Goal: Register for event/course

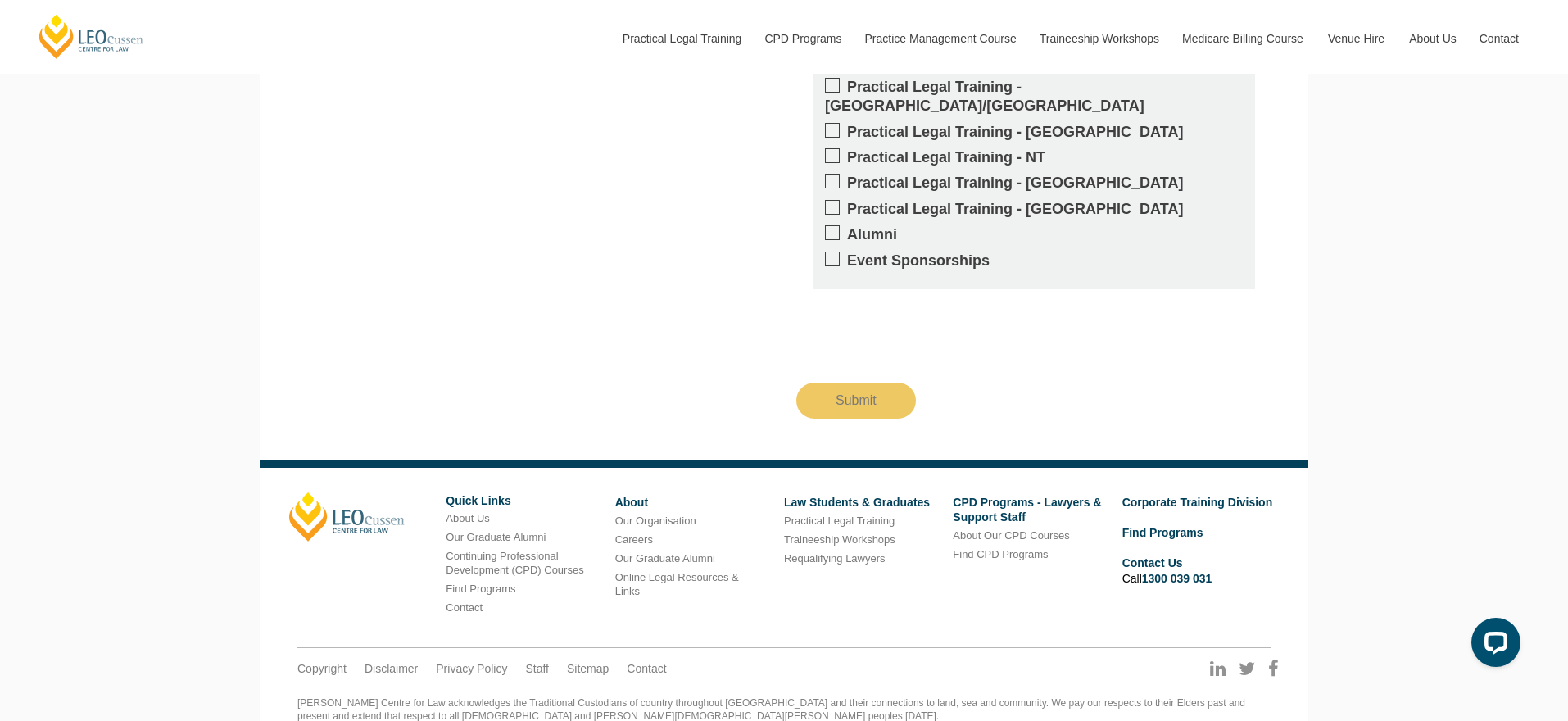
scroll to position [3077, 0]
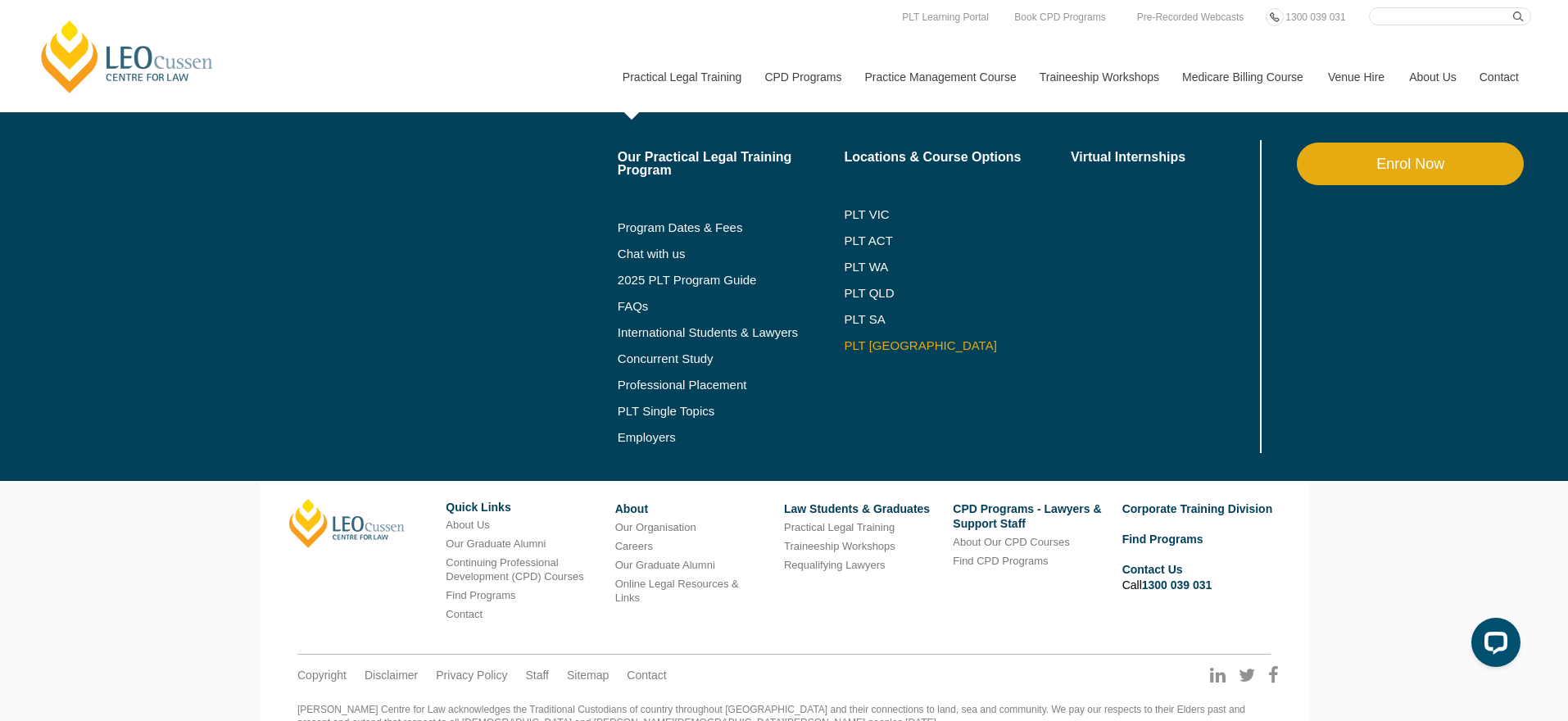
click at [868, 349] on link "PLT [GEOGRAPHIC_DATA]" at bounding box center [957, 346] width 227 height 13
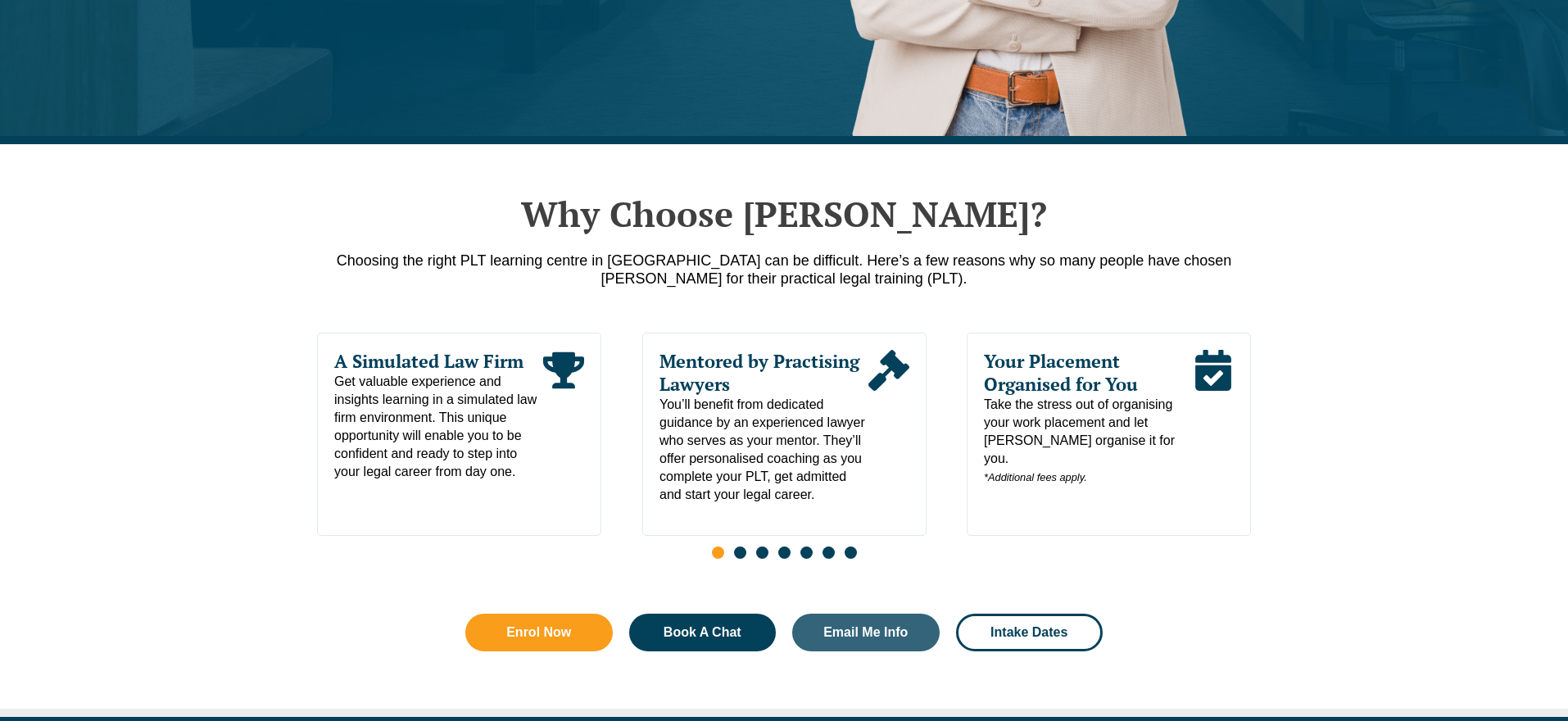
scroll to position [690, 0]
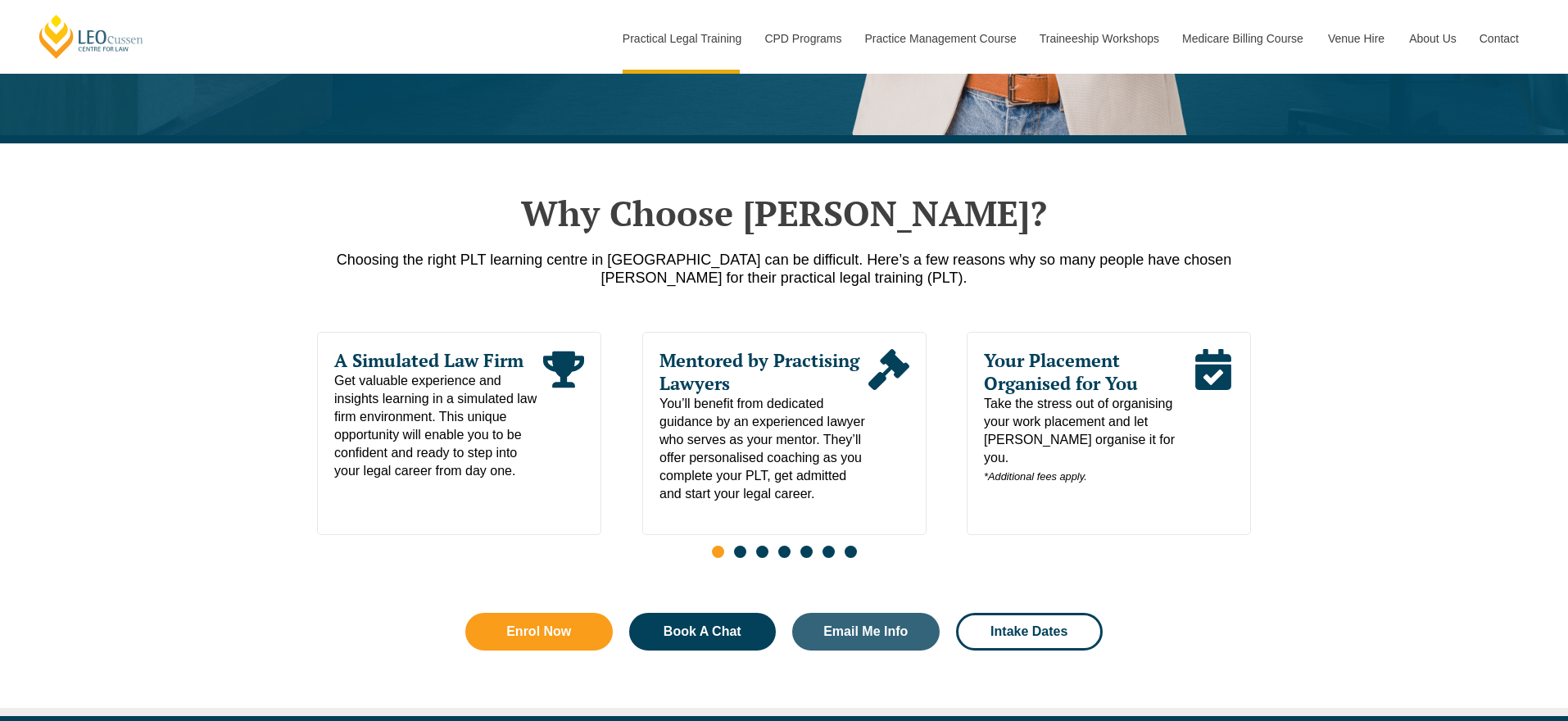
click at [741, 557] on span "Go to slide 2" at bounding box center [740, 552] width 12 height 12
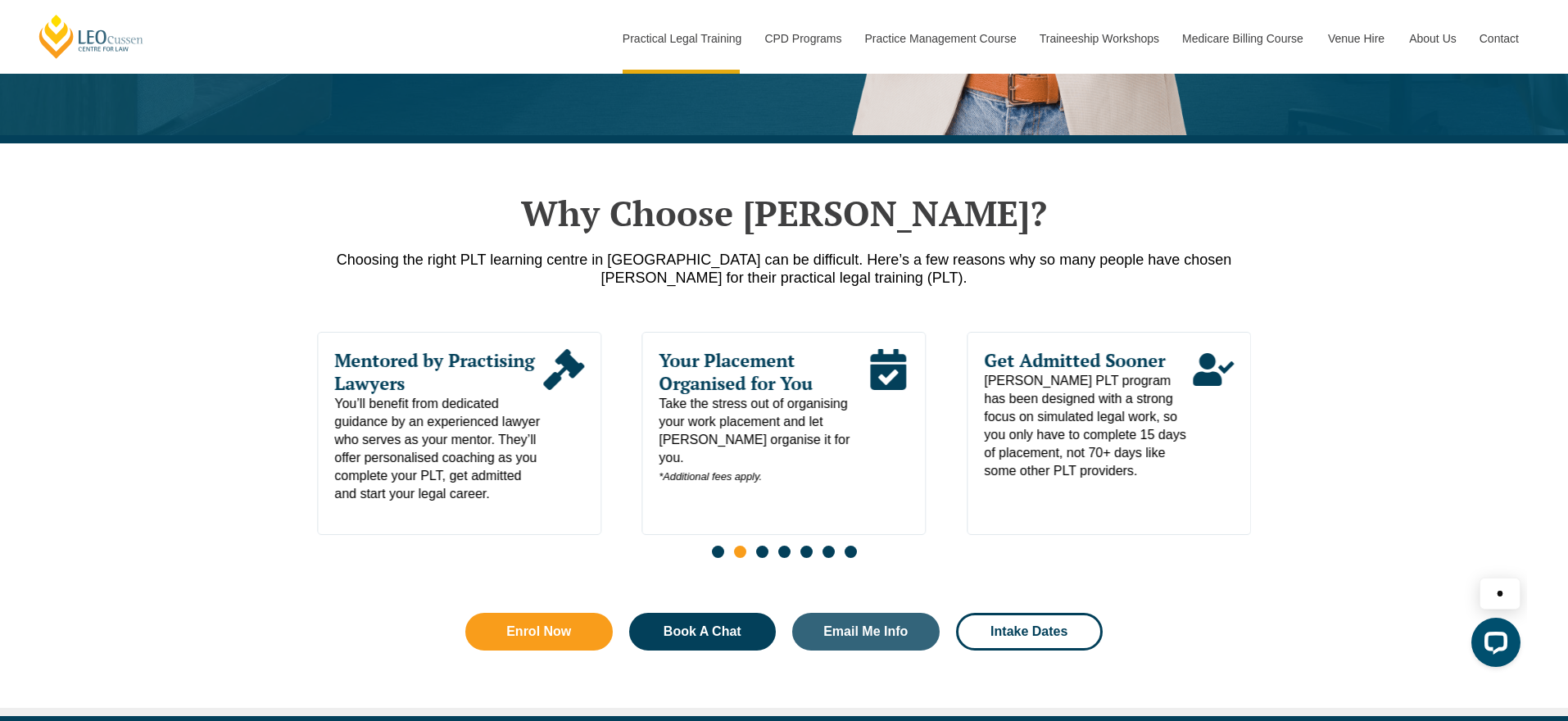
scroll to position [0, 0]
click at [757, 557] on span "Go to slide 3" at bounding box center [762, 552] width 12 height 12
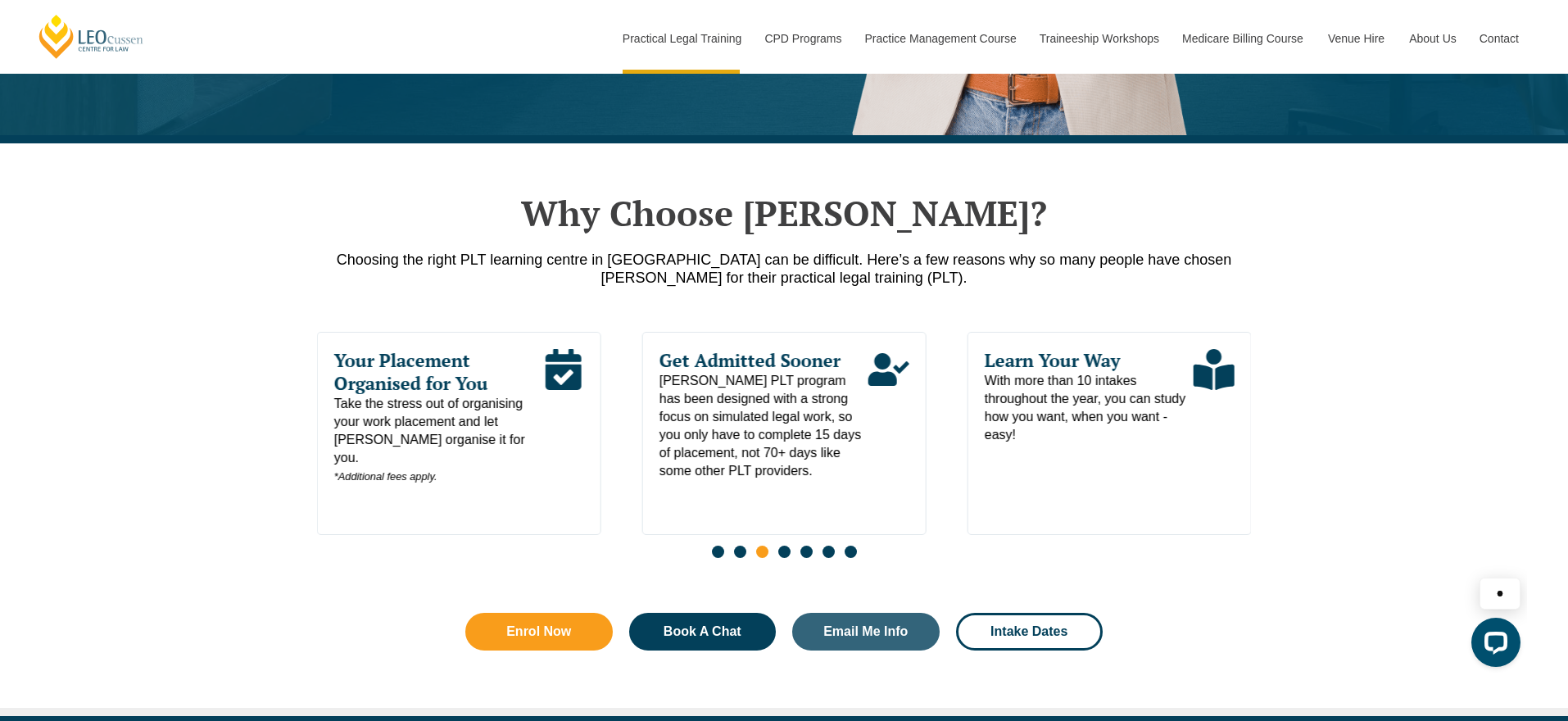
click at [785, 558] on span "Go to slide 4" at bounding box center [784, 552] width 12 height 12
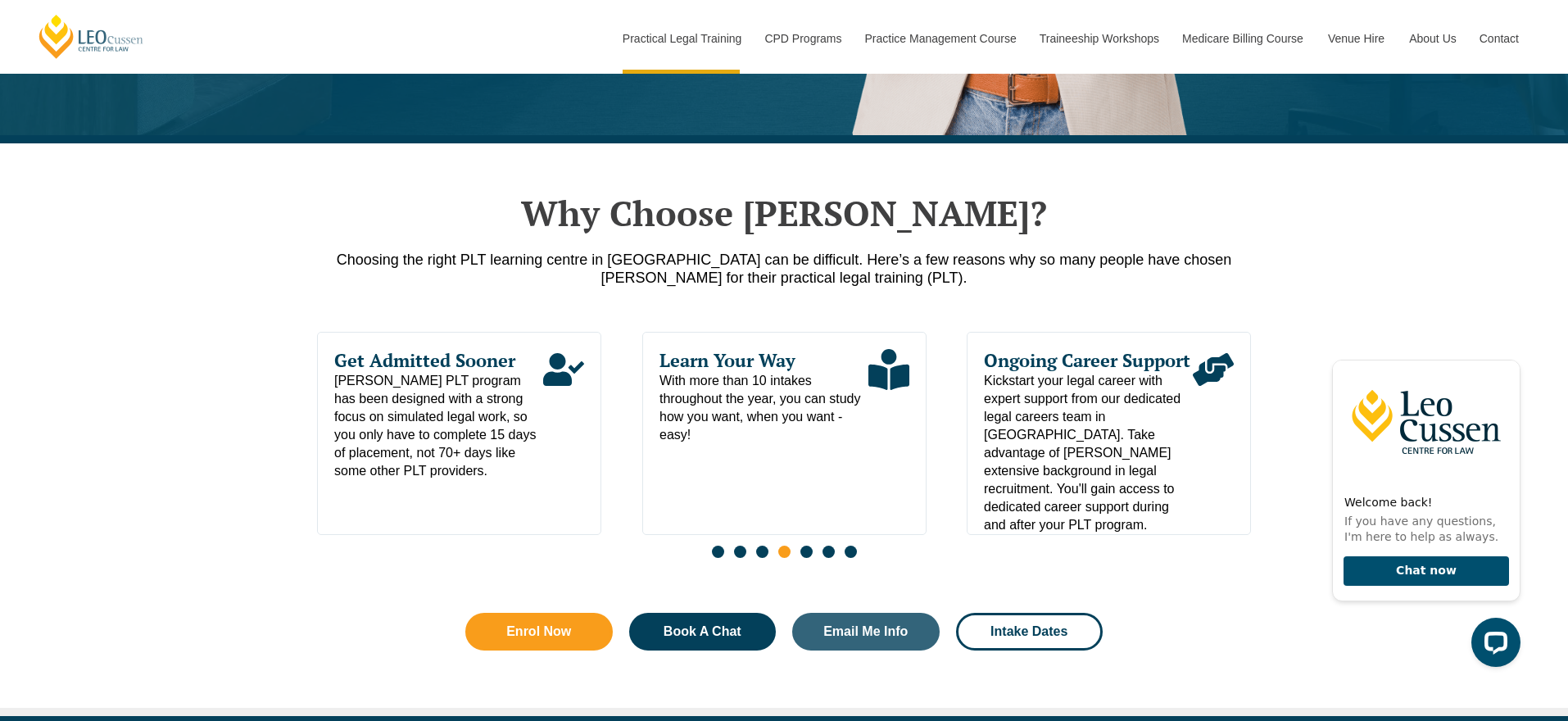
click at [811, 558] on span "Go to slide 5" at bounding box center [806, 552] width 12 height 12
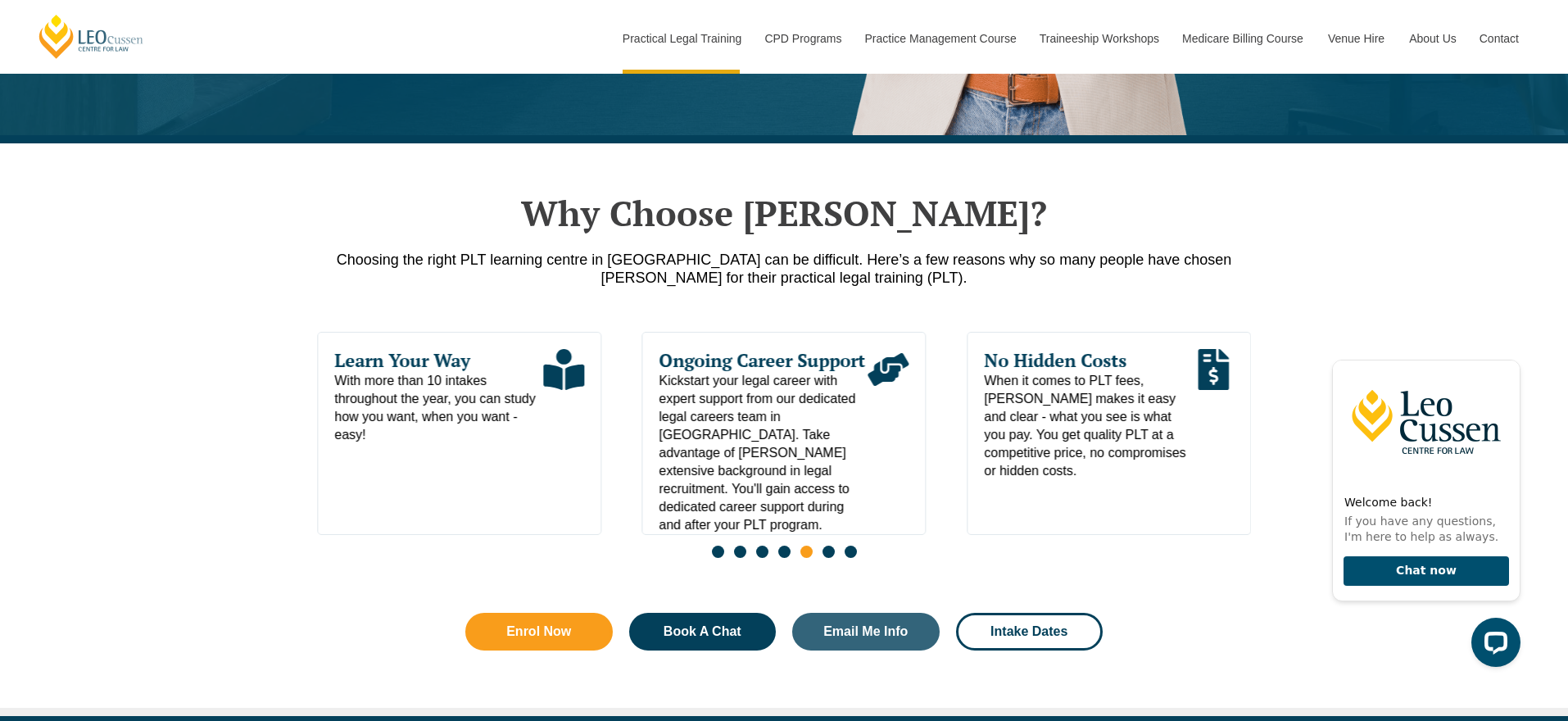
click at [827, 558] on span "Go to slide 6" at bounding box center [829, 552] width 12 height 12
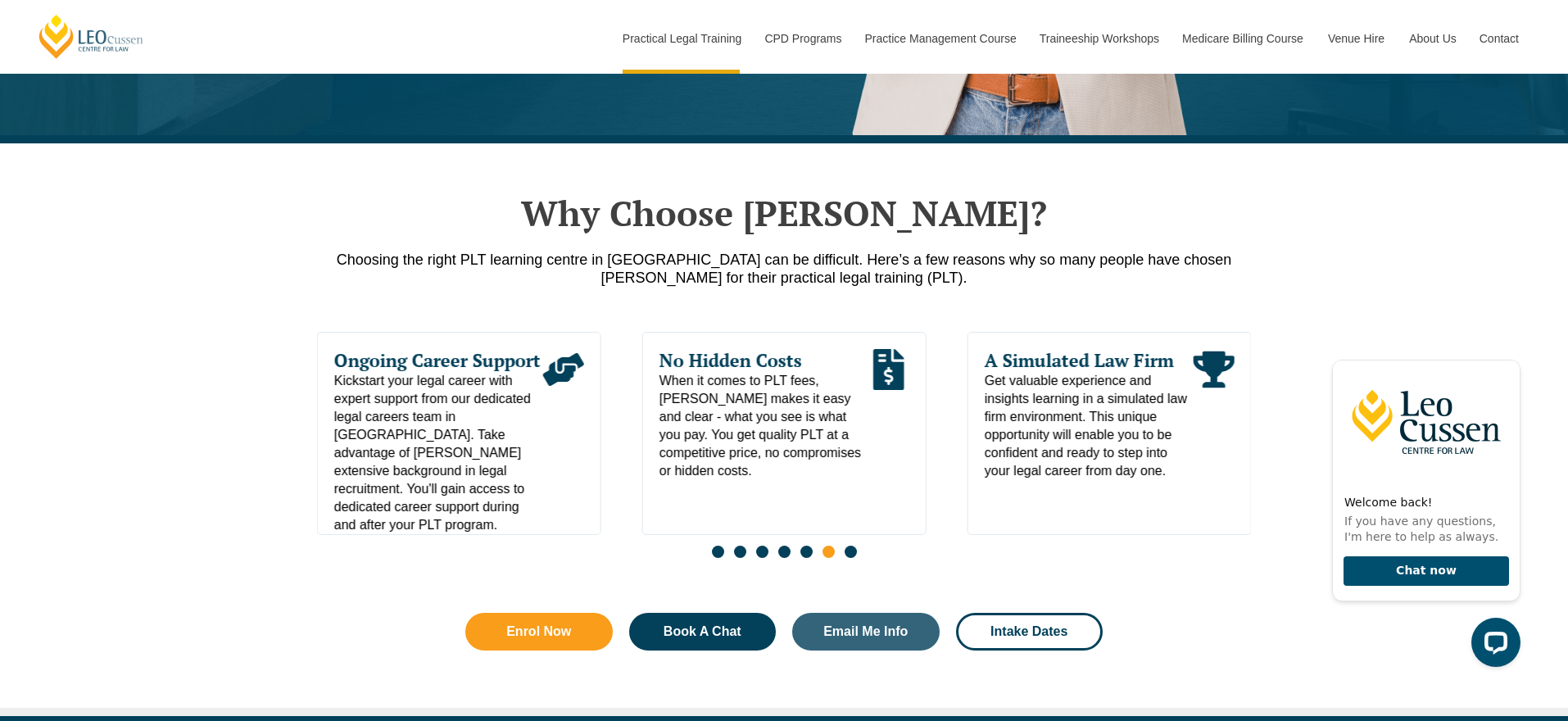
click at [850, 558] on span "Go to slide 7" at bounding box center [850, 552] width 12 height 12
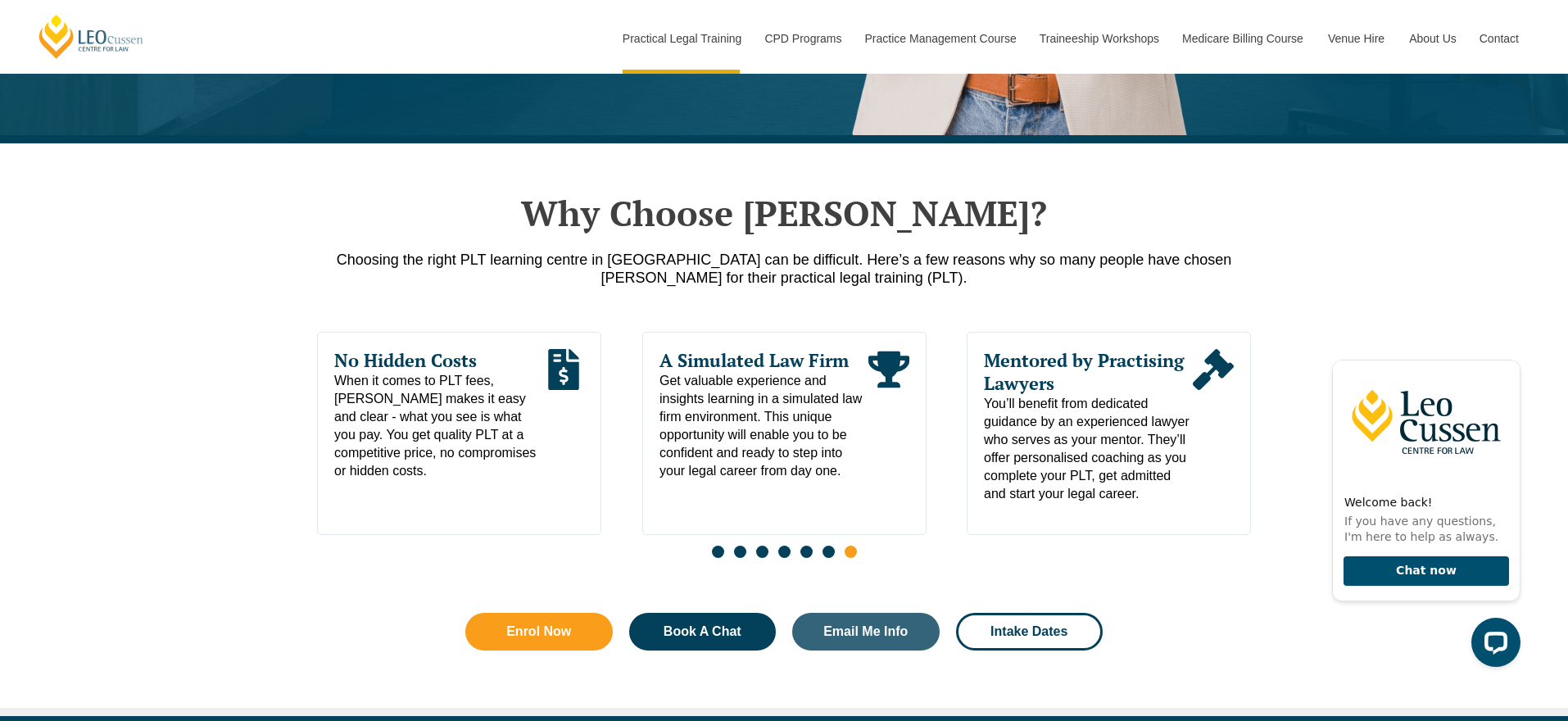
click at [716, 558] on span "Go to slide 1" at bounding box center [718, 552] width 12 height 12
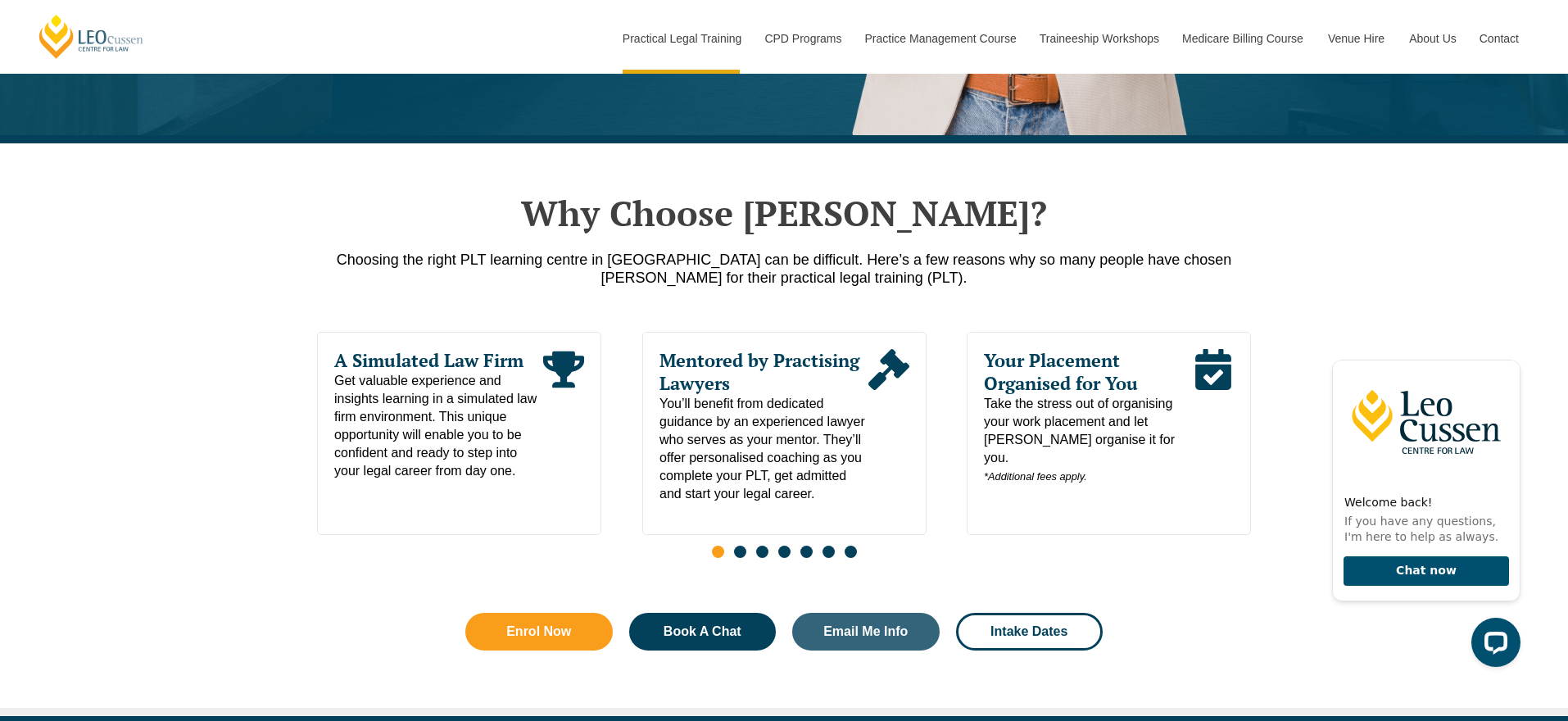
click at [408, 543] on div "Learn Your Way With more than 10 intakes throughout the year, you can study how…" at bounding box center [784, 450] width 934 height 236
